Goal: Check status

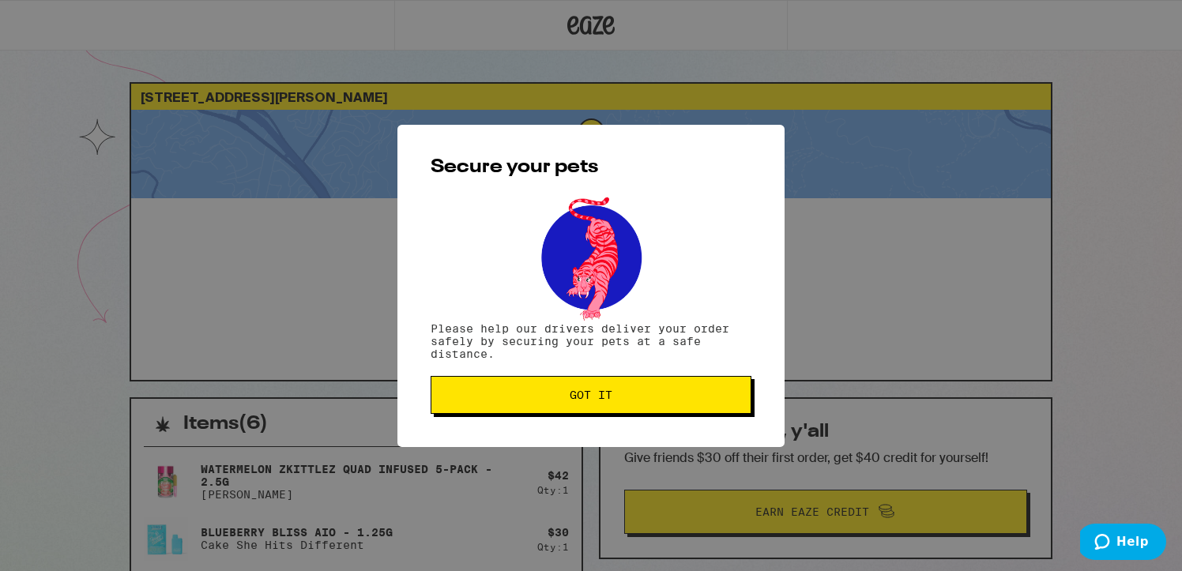
click at [598, 414] on button "Got it" at bounding box center [591, 395] width 321 height 38
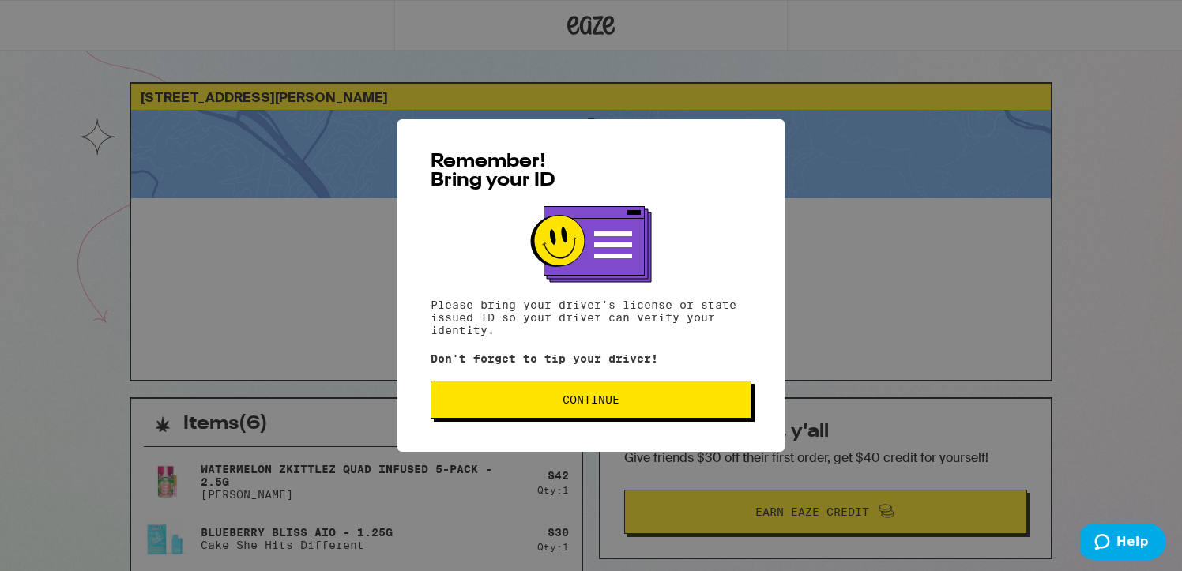
click at [868, 343] on div "Remember! Bring your ID Please bring your driver's license or state issued ID s…" at bounding box center [591, 285] width 1182 height 571
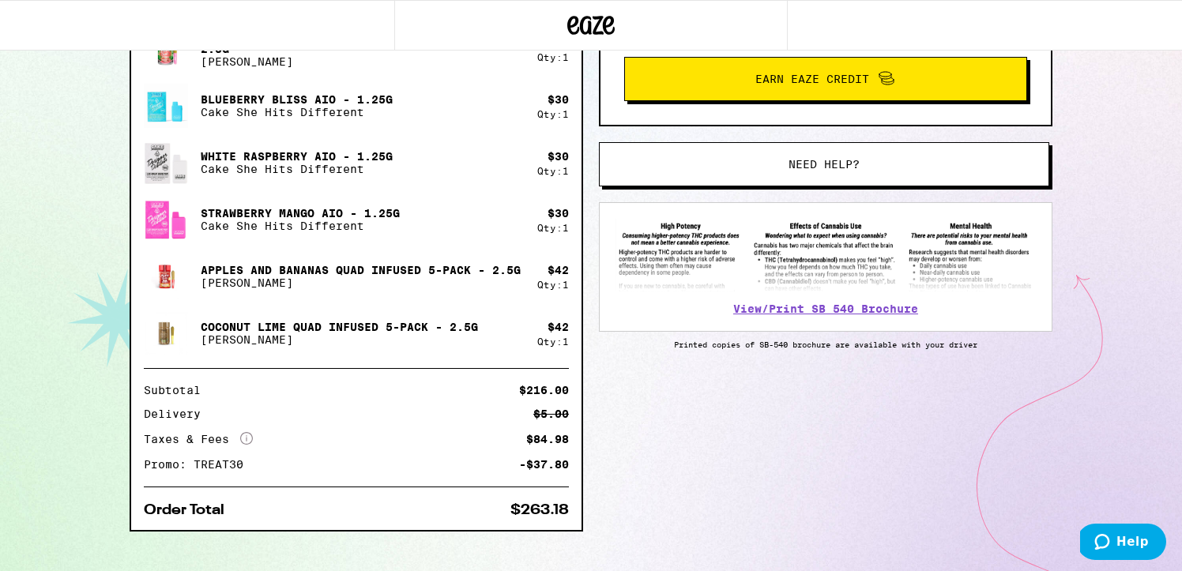
scroll to position [438, 0]
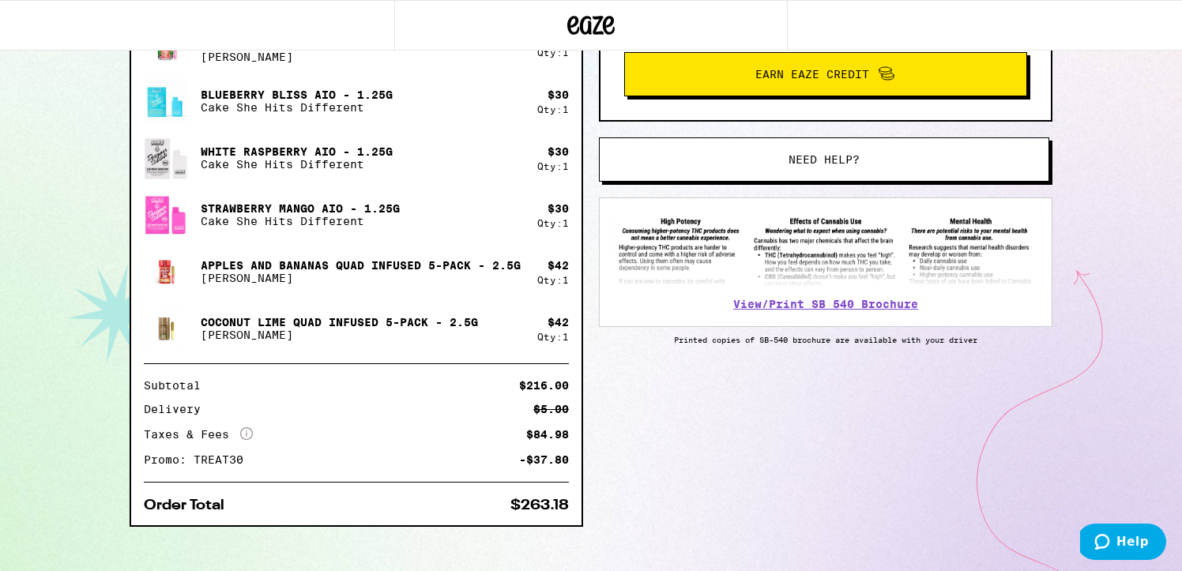
click at [243, 433] on icon "More Info" at bounding box center [246, 434] width 13 height 13
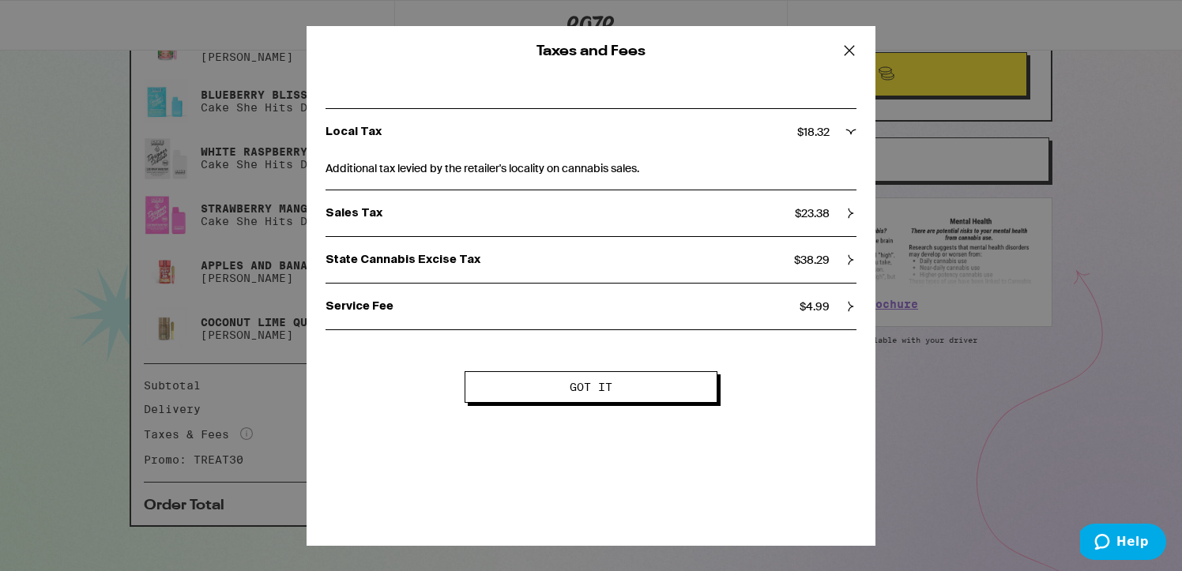
click at [243, 433] on div "Taxes and Fees Local Tax $ 18.32 Additional tax levied by the retailer's locali…" at bounding box center [591, 285] width 1182 height 571
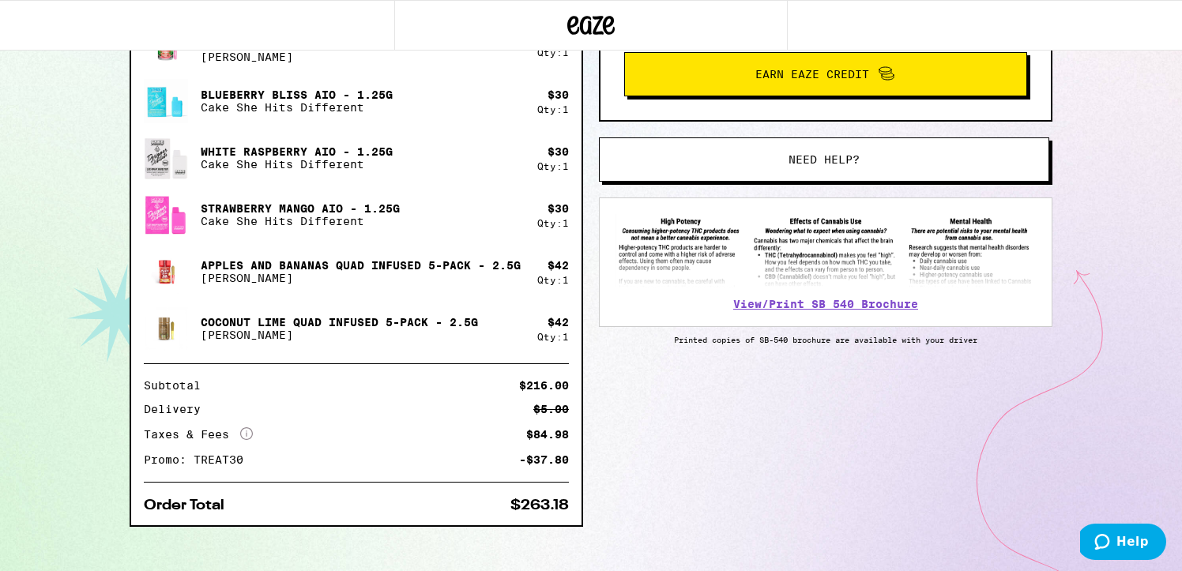
click at [243, 433] on icon "More Info" at bounding box center [246, 434] width 13 height 13
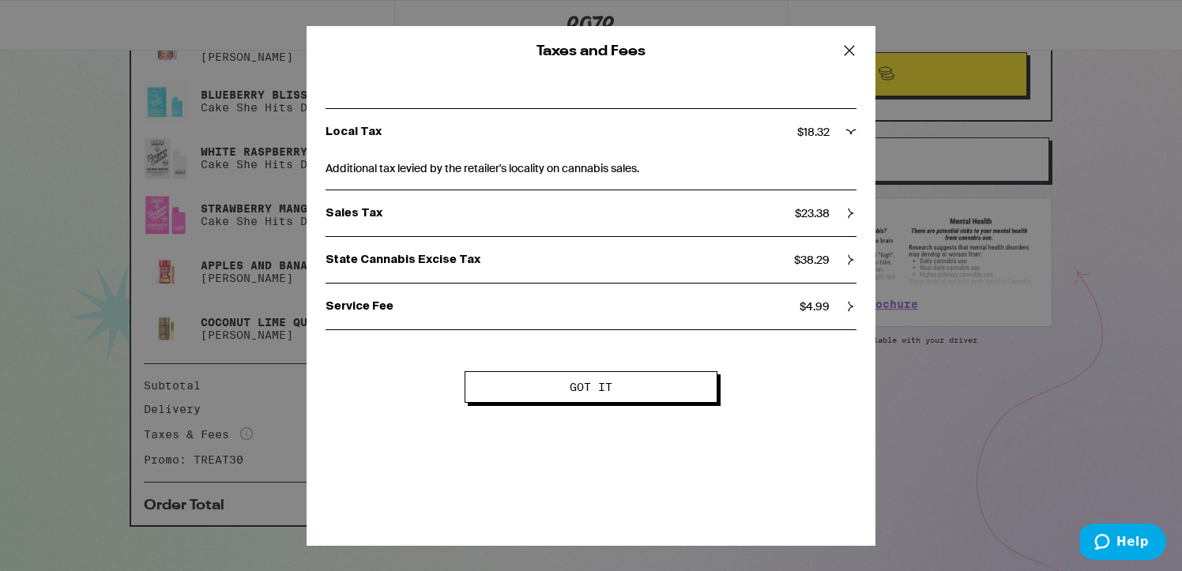
click at [243, 433] on div "Taxes and Fees Local Tax $ 18.32 Additional tax levied by the retailer's locali…" at bounding box center [591, 285] width 1182 height 571
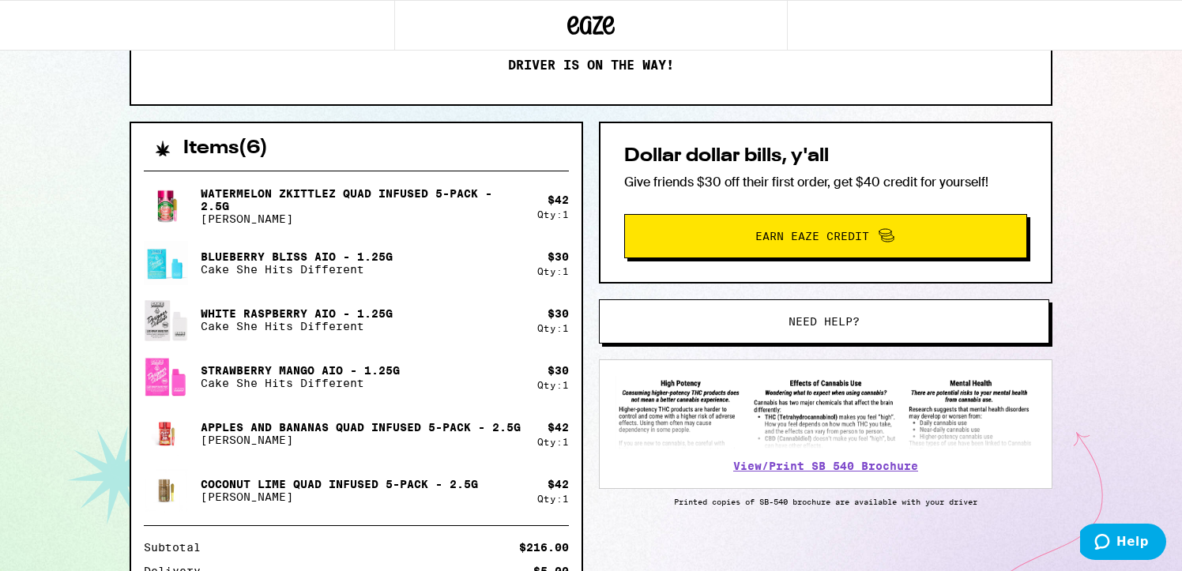
scroll to position [0, 0]
